Goal: Communication & Community: Participate in discussion

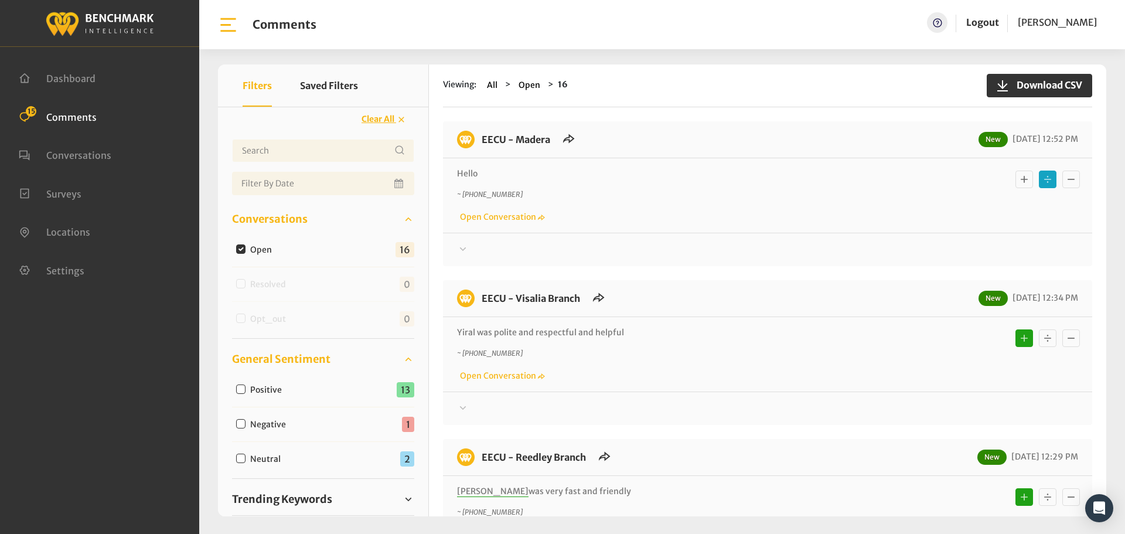
drag, startPoint x: 0, startPoint y: 0, endPoint x: 461, endPoint y: 250, distance: 524.6
click at [461, 250] on icon at bounding box center [463, 249] width 12 height 14
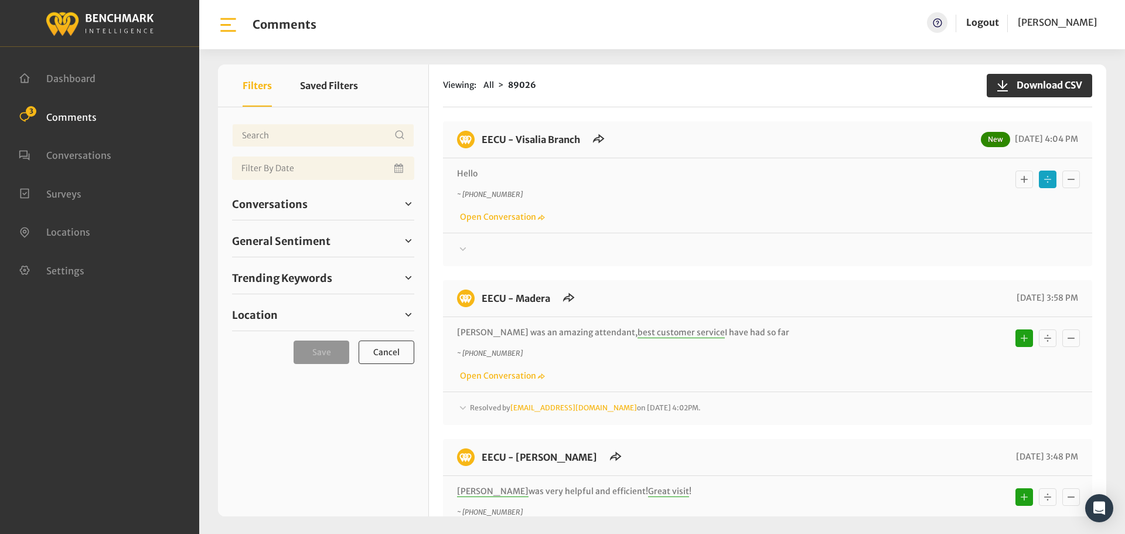
click at [474, 251] on div at bounding box center [767, 250] width 621 height 14
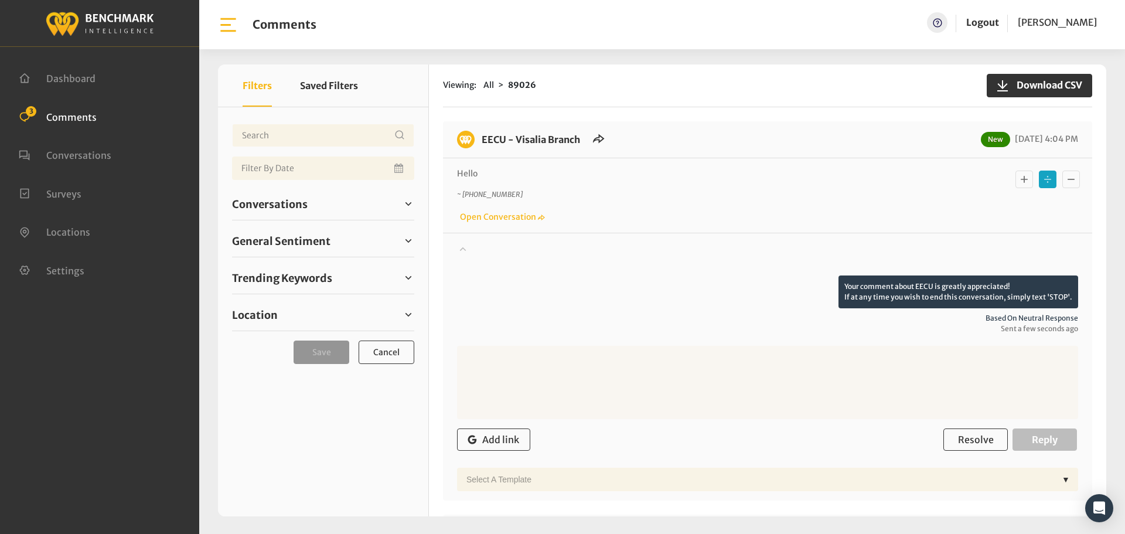
click at [474, 251] on div at bounding box center [767, 259] width 621 height 33
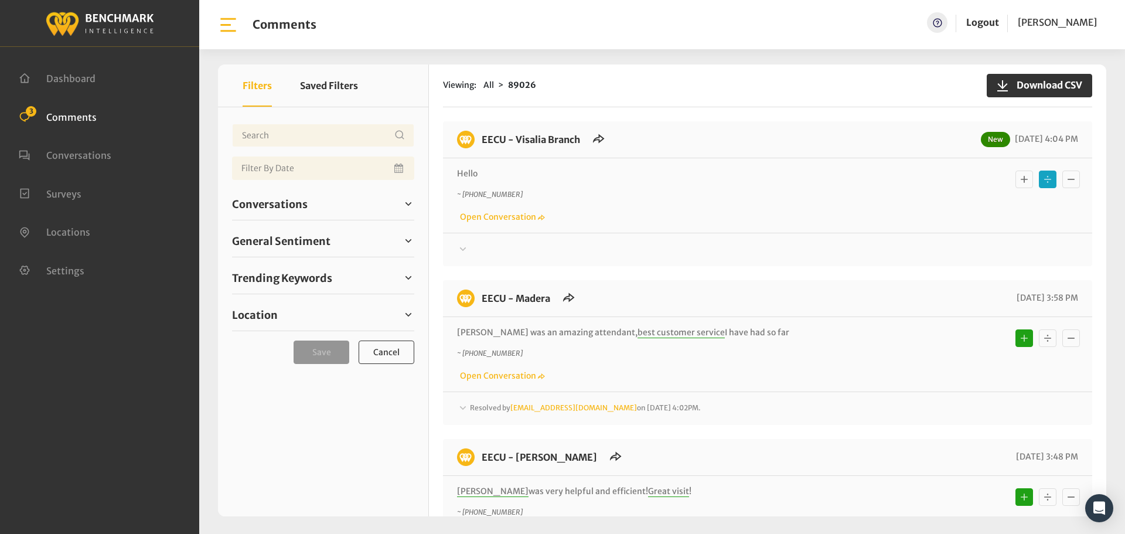
click at [327, 192] on div "Conversations Open 3 Resolved 88617 6868" at bounding box center [323, 204] width 182 height 32
click at [315, 202] on link "Conversations" at bounding box center [323, 204] width 182 height 18
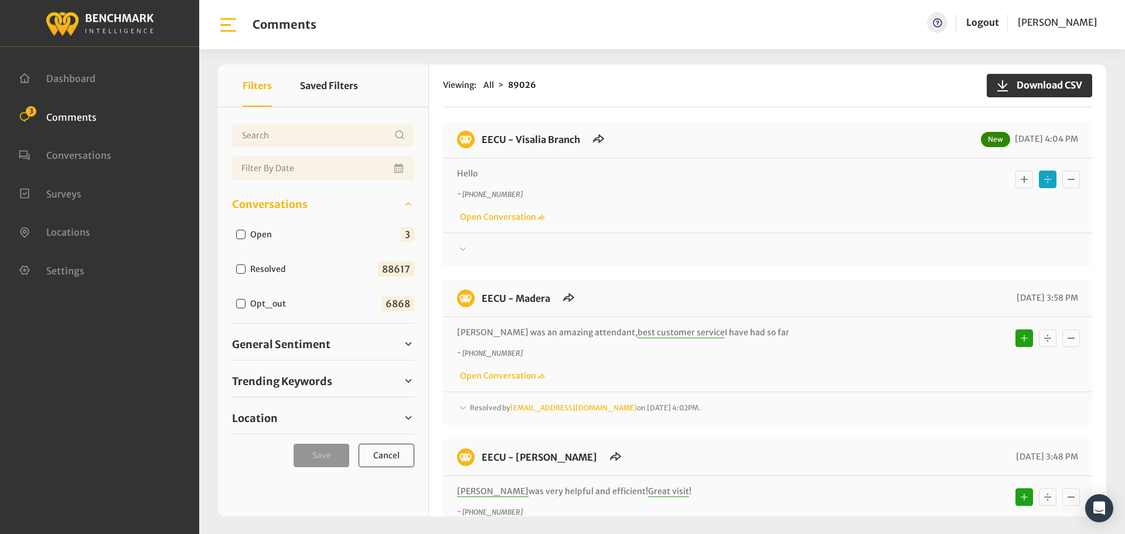
click at [239, 230] on input "Open" at bounding box center [240, 234] width 9 height 9
checkbox input "true"
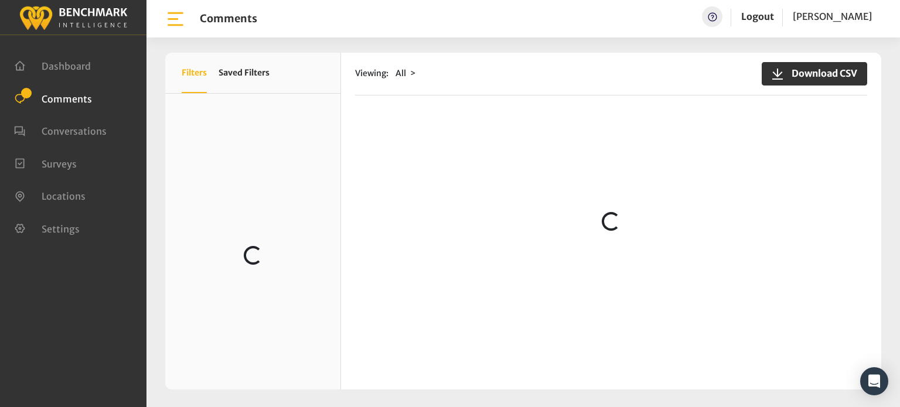
scroll to position [483, 0]
